Goal: Information Seeking & Learning: Learn about a topic

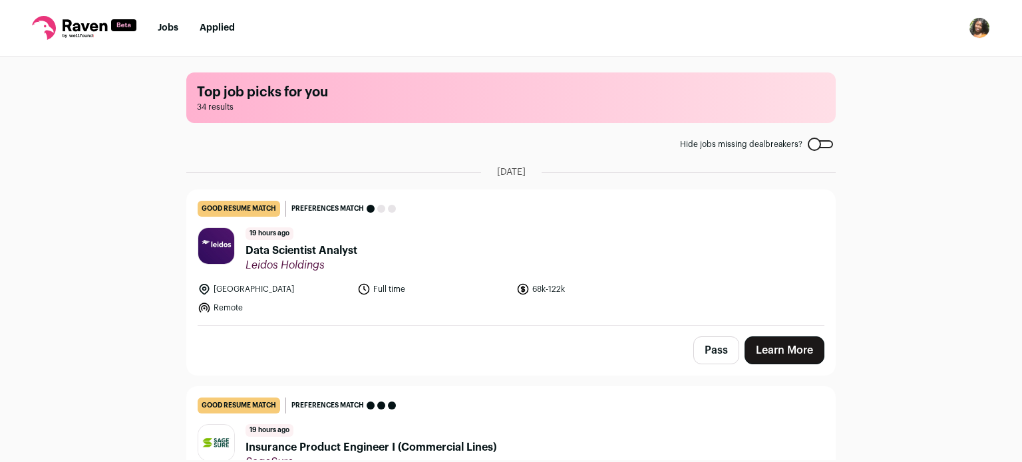
click at [118, 352] on div "Top job picks for you 34 results Hide jobs missing dealbreakers? [DATE] good re…" at bounding box center [511, 259] width 1022 height 404
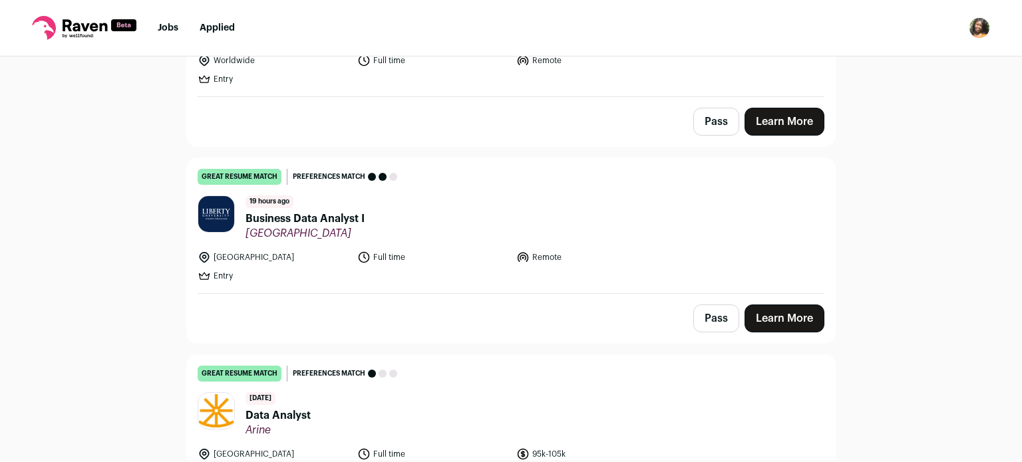
scroll to position [452, 0]
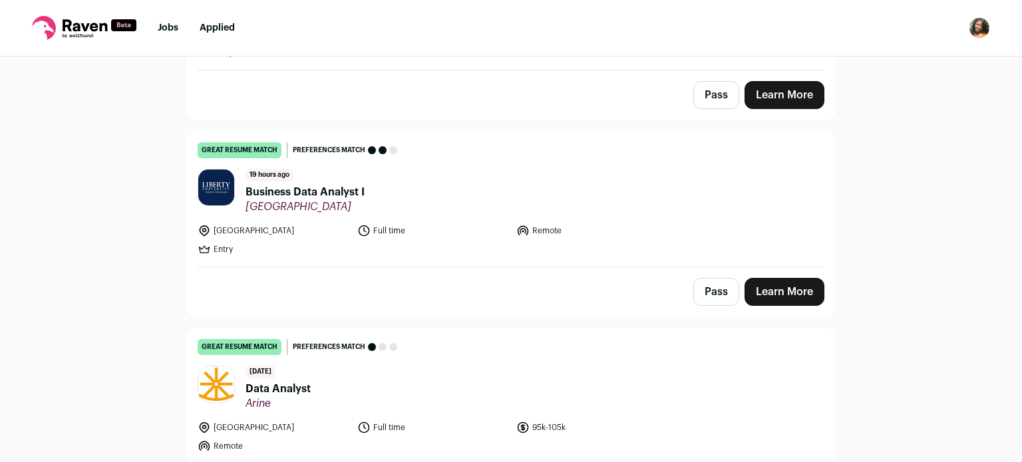
click at [304, 194] on span "Business Data Analyst I" at bounding box center [304, 192] width 119 height 16
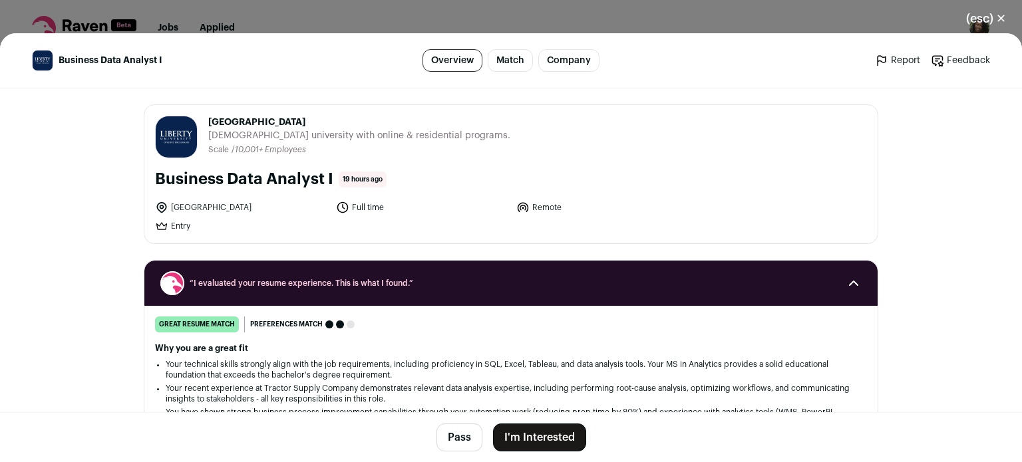
click at [351, 374] on li "Your technical skills strongly align with the job requirements, including profi…" at bounding box center [511, 369] width 690 height 21
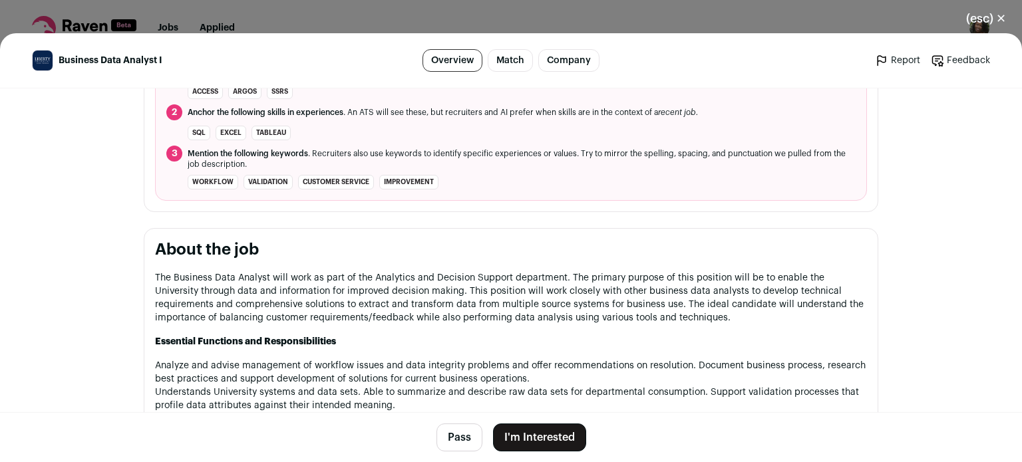
scroll to position [539, 0]
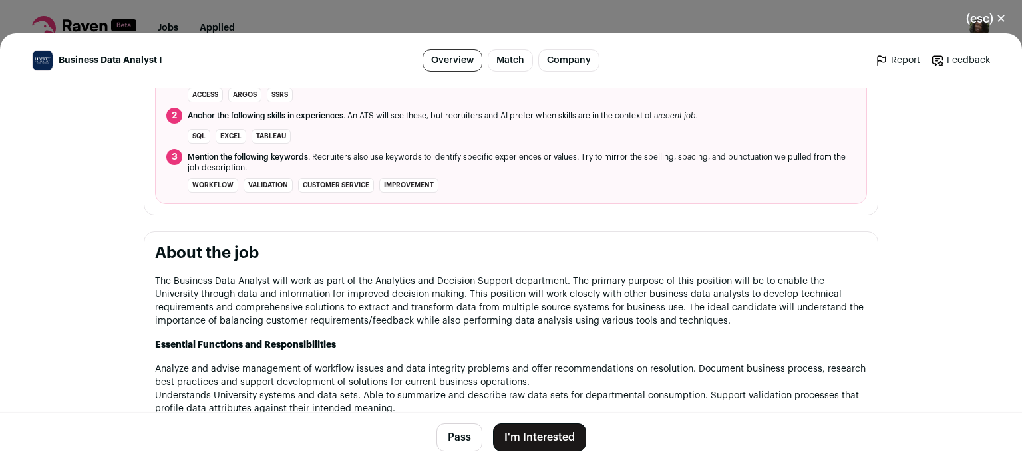
click at [450, 438] on button "Pass" at bounding box center [459, 438] width 46 height 28
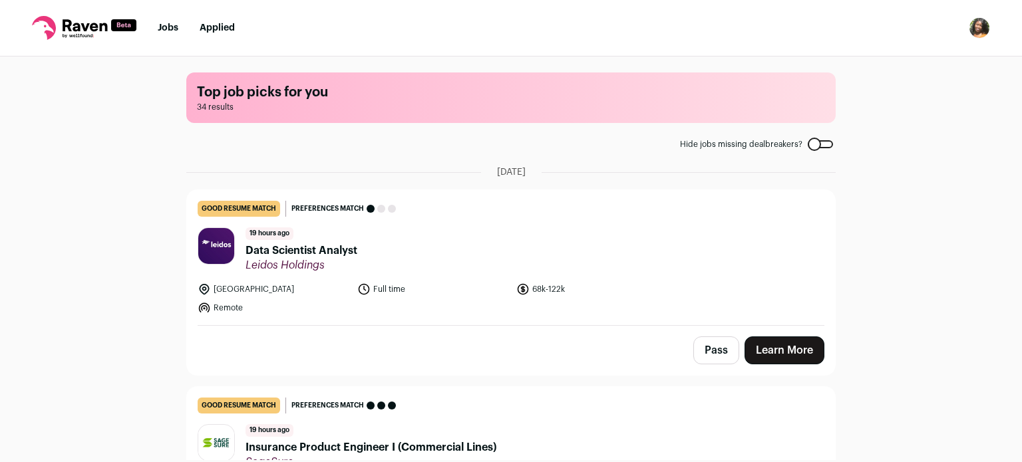
click at [110, 372] on div "Top job picks for you 34 results Hide jobs missing dealbreakers? [DATE] good re…" at bounding box center [511, 259] width 1022 height 404
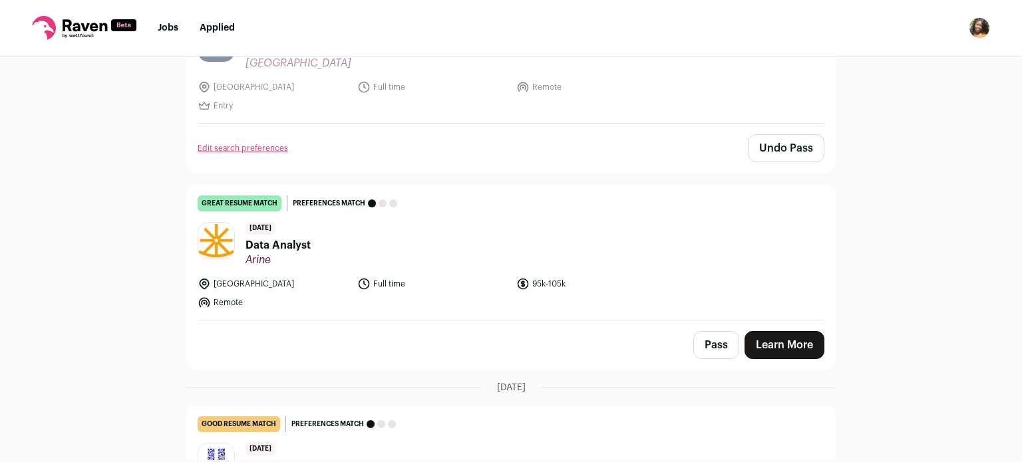
scroll to position [559, 0]
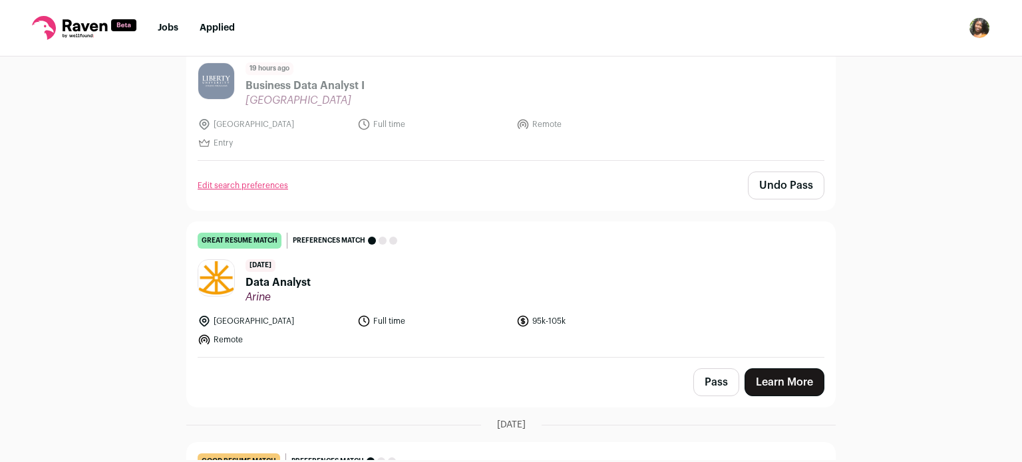
click at [267, 275] on span "Data Analyst" at bounding box center [277, 283] width 65 height 16
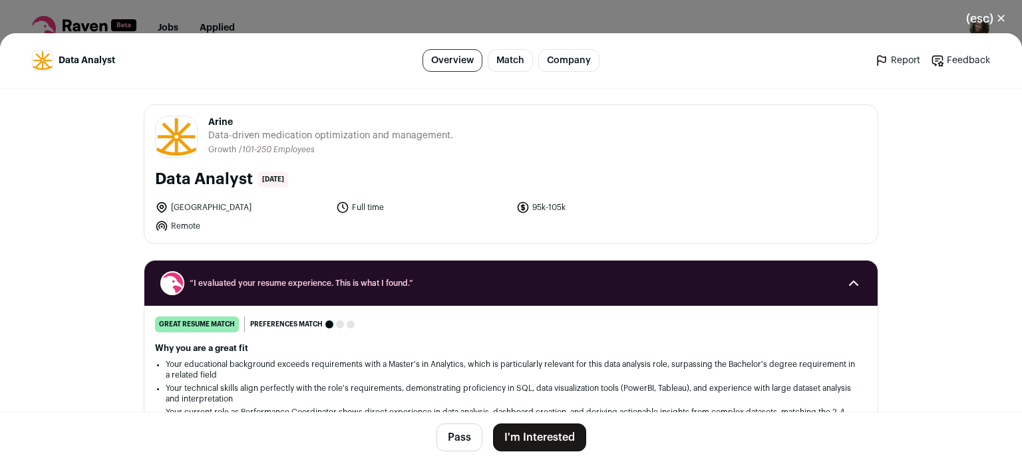
scroll to position [585, 0]
click at [461, 436] on button "Pass" at bounding box center [459, 438] width 46 height 28
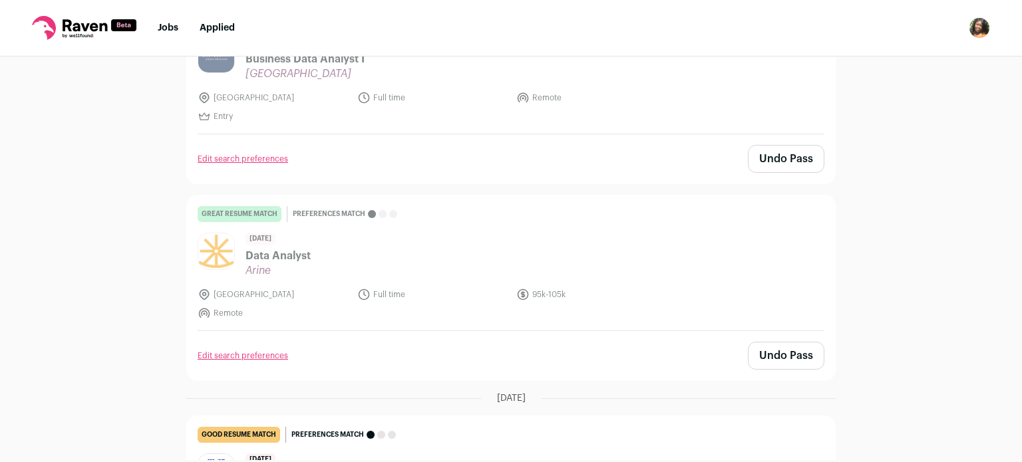
click at [86, 271] on div "Top job picks for you 34 results Hide jobs missing dealbreakers? September 10th…" at bounding box center [511, 259] width 1022 height 404
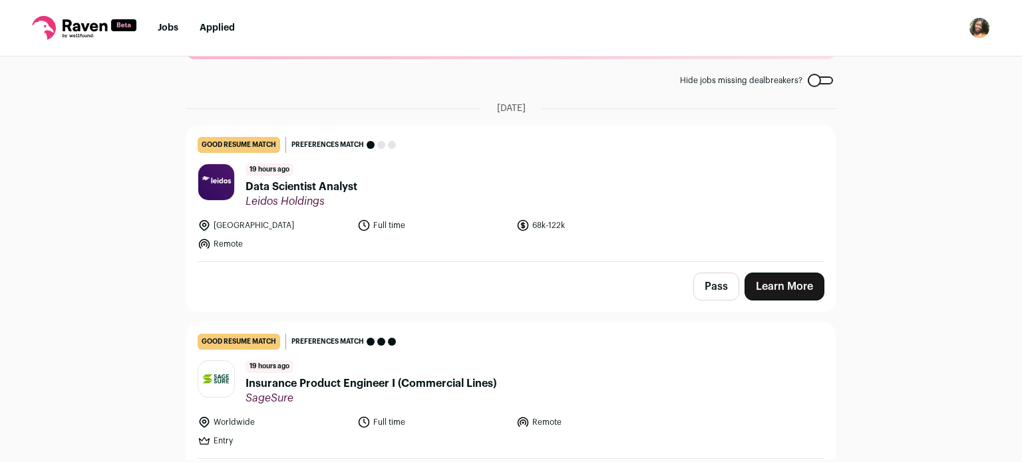
scroll to position [53, 0]
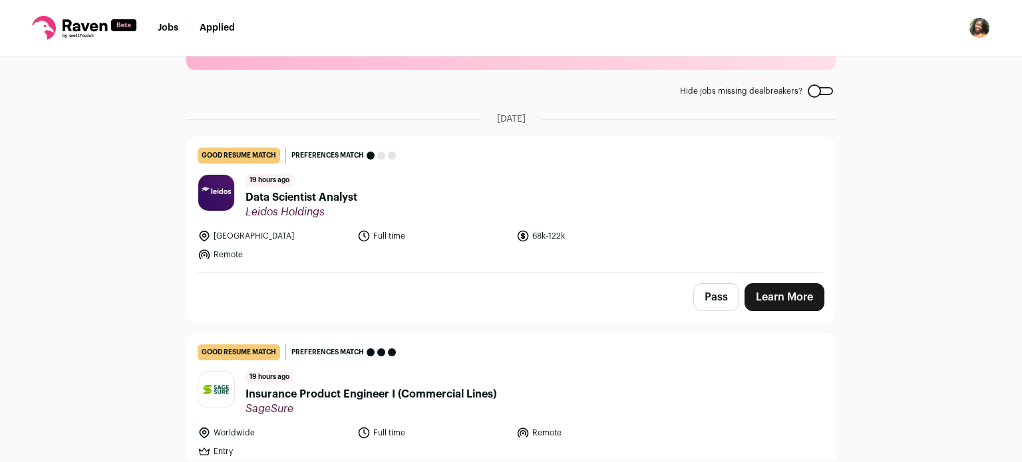
click at [134, 214] on div "Top job picks for you 34 results Hide jobs missing dealbreakers? September 10th…" at bounding box center [511, 259] width 1022 height 404
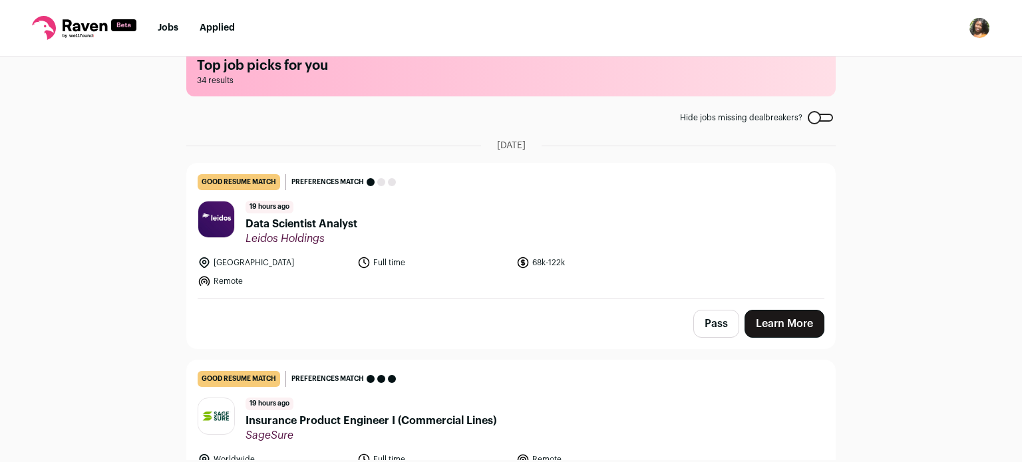
scroll to position [0, 0]
